Goal: Ask a question

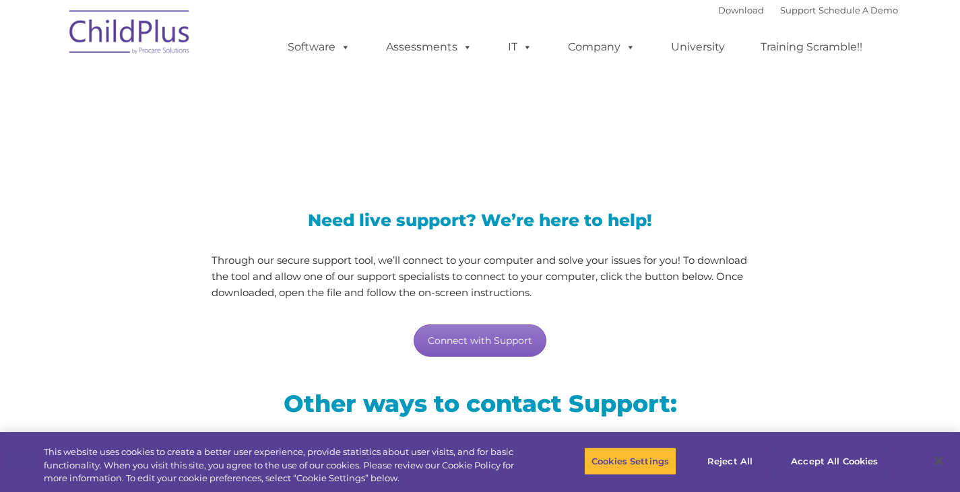
click at [486, 337] on link "Connect with Support" at bounding box center [480, 341] width 133 height 32
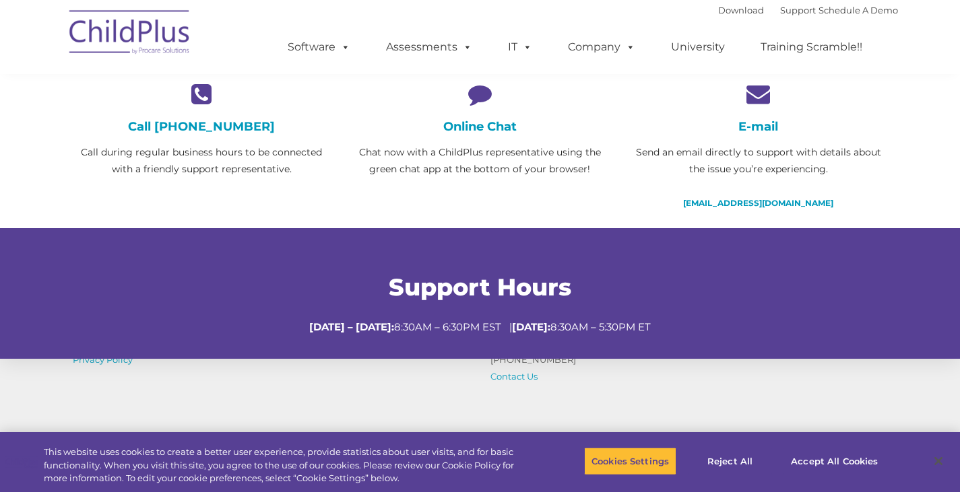
scroll to position [515, 0]
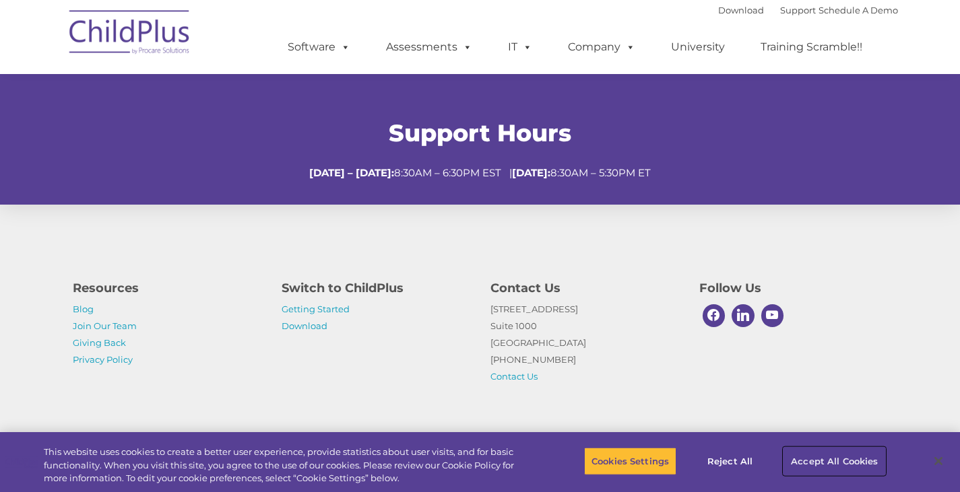
click at [856, 460] on button "Accept All Cookies" at bounding box center [834, 461] width 102 height 28
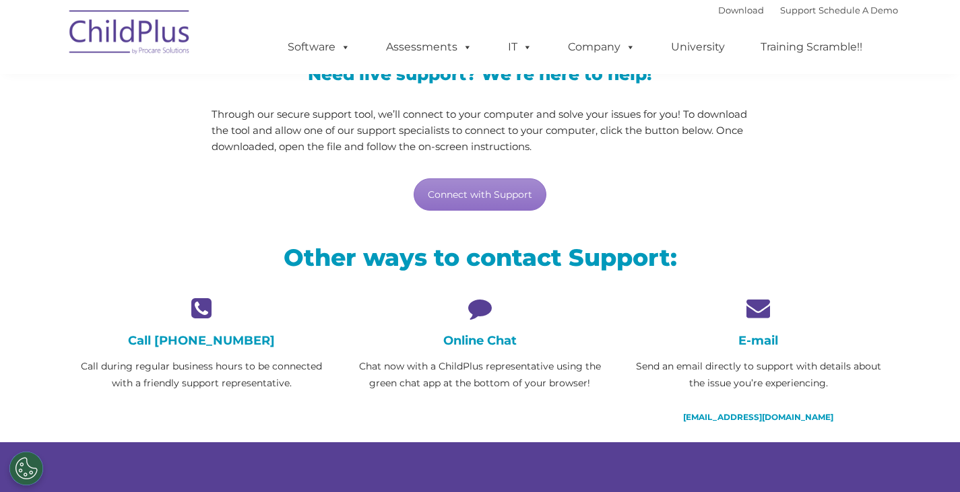
scroll to position [152, 0]
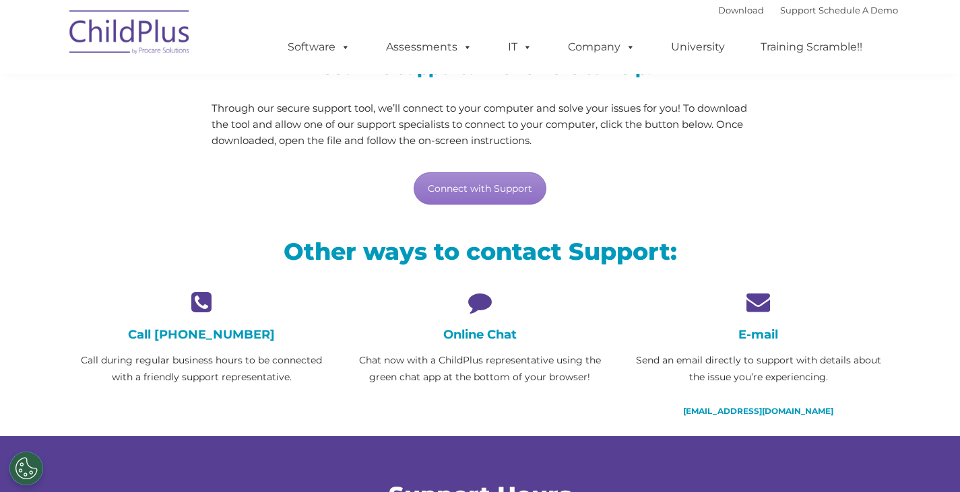
click at [475, 304] on icon at bounding box center [480, 302] width 258 height 24
click at [475, 336] on h4 "Online Chat" at bounding box center [480, 334] width 258 height 15
click at [476, 305] on icon at bounding box center [480, 302] width 258 height 24
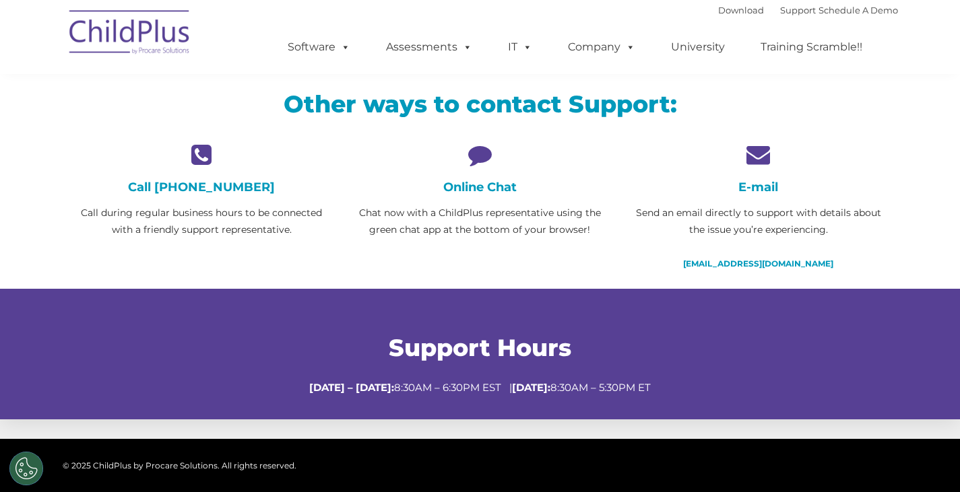
scroll to position [304, 0]
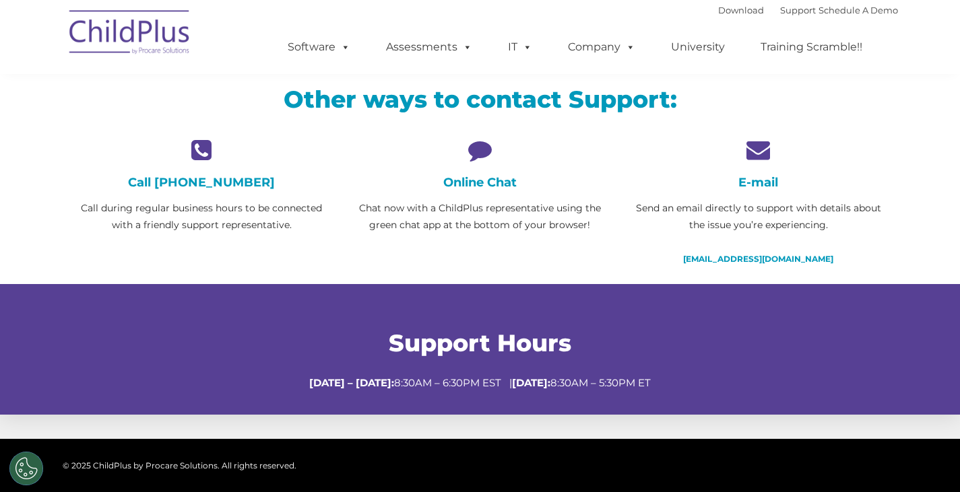
click at [469, 160] on icon at bounding box center [480, 150] width 258 height 24
click at [482, 135] on div "Other ways to contact Support:" at bounding box center [480, 102] width 835 height 71
click at [482, 144] on icon at bounding box center [480, 150] width 258 height 24
click at [482, 166] on div "Online Chat Chat now with a ChildPlus representative using the green chat app a…" at bounding box center [480, 186] width 258 height 96
click at [480, 206] on p "Chat now with a ChildPlus representative using the green chat app at the bottom…" at bounding box center [480, 217] width 258 height 34
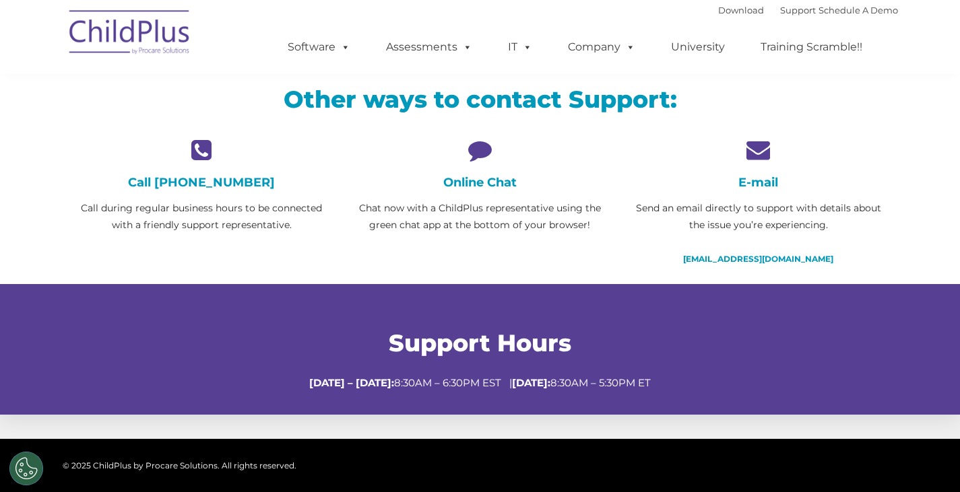
click at [482, 183] on h4 "Online Chat" at bounding box center [480, 182] width 258 height 15
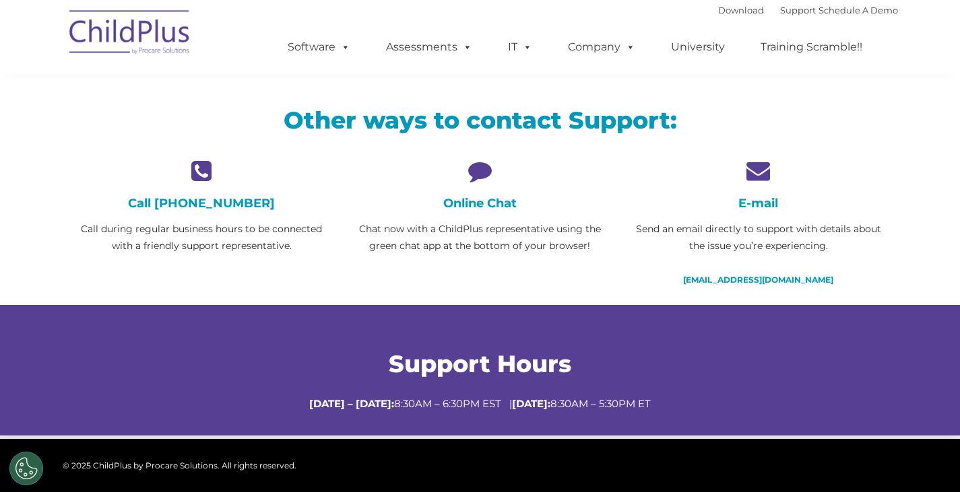
scroll to position [0, 0]
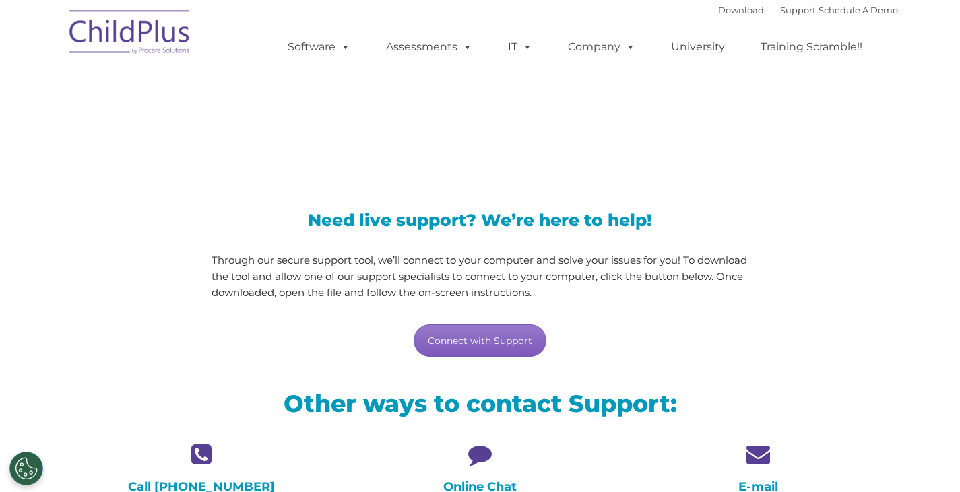
click at [480, 340] on link "Connect with Support" at bounding box center [480, 341] width 133 height 32
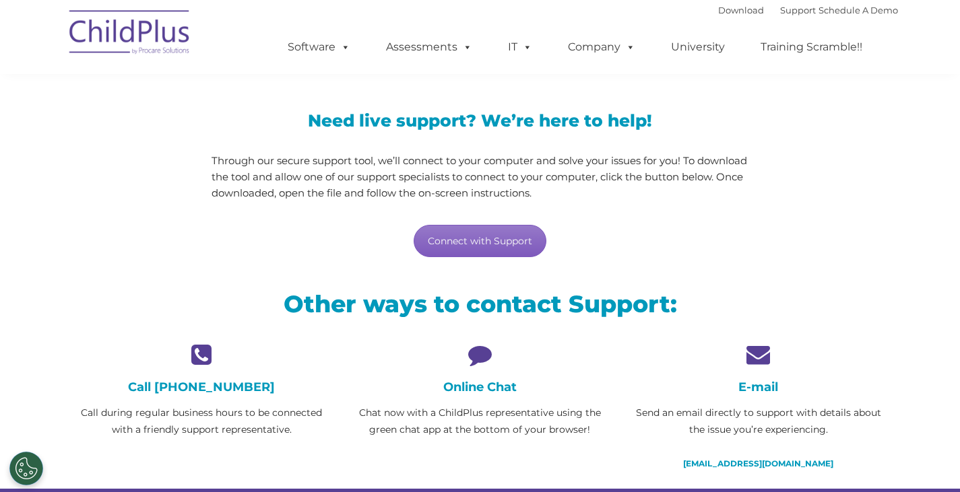
scroll to position [135, 0]
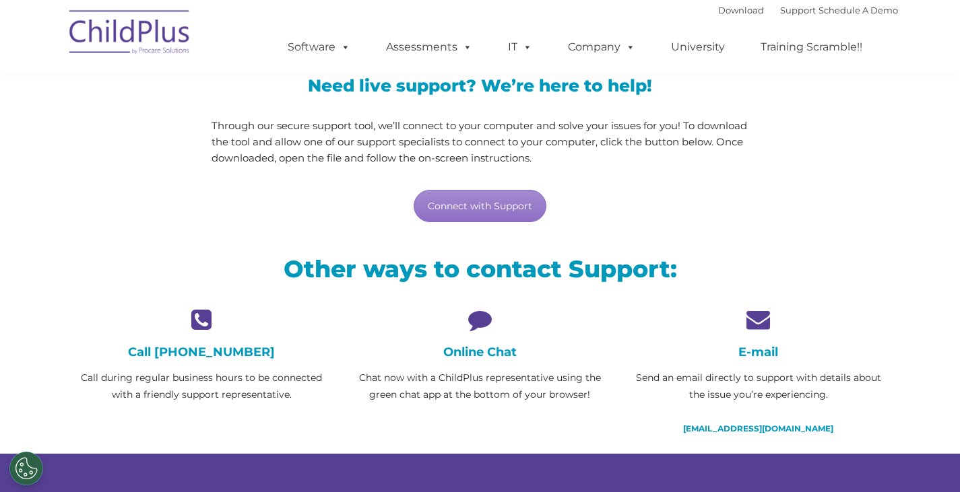
click at [482, 321] on icon at bounding box center [480, 320] width 258 height 24
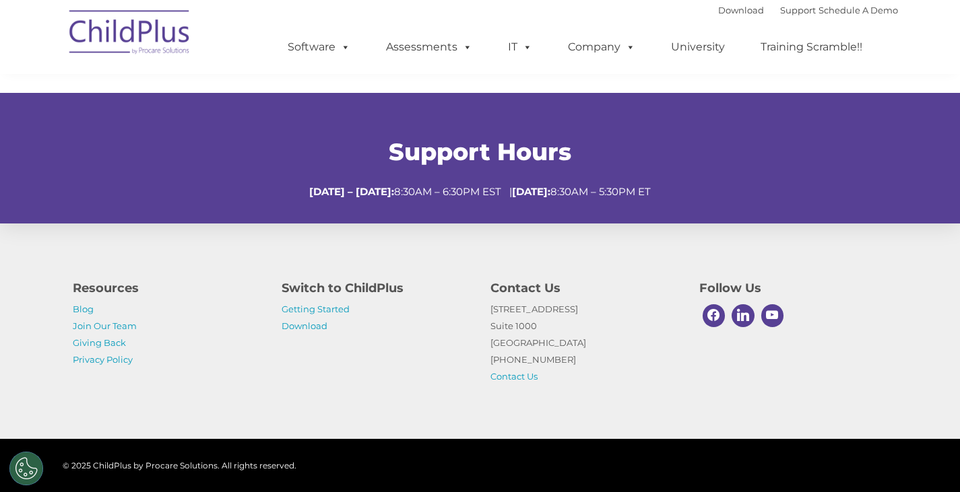
scroll to position [0, 0]
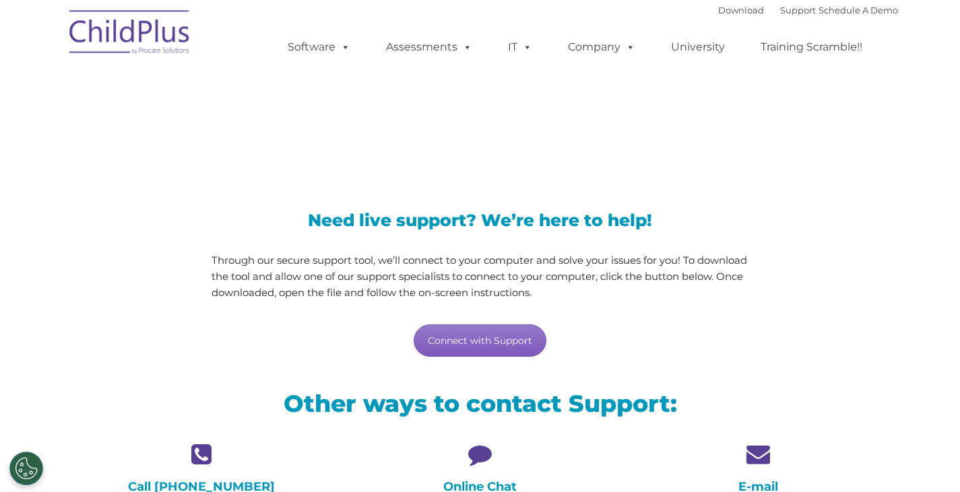
click at [471, 339] on link "Connect with Support" at bounding box center [480, 341] width 133 height 32
